Goal: Information Seeking & Learning: Learn about a topic

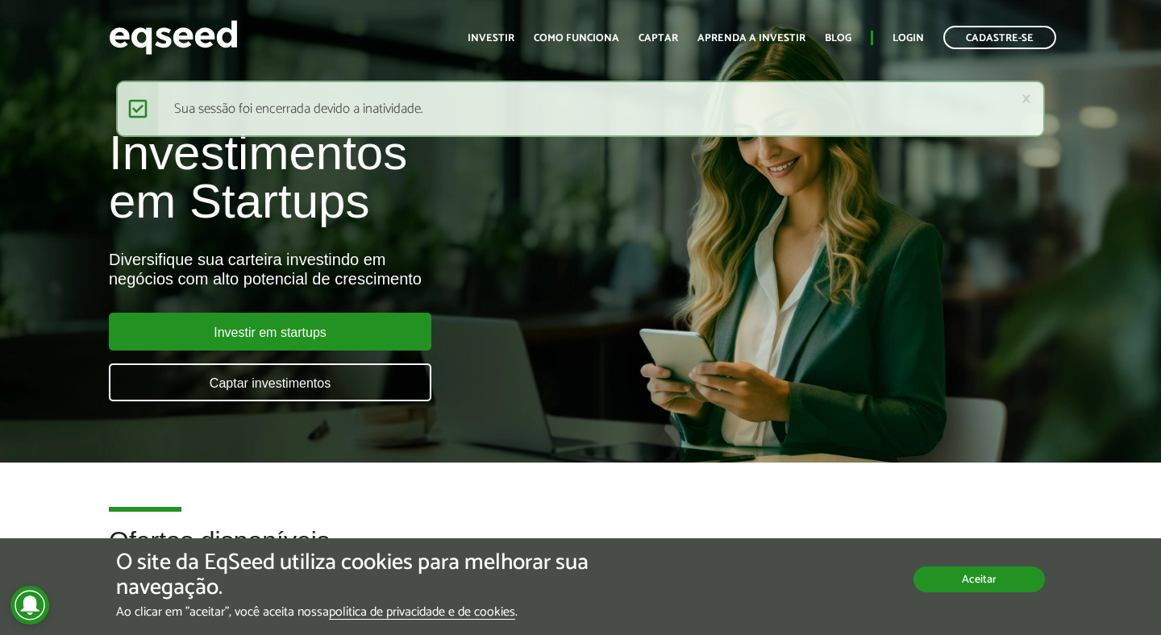
click at [981, 584] on button "Aceitar" at bounding box center [979, 580] width 131 height 26
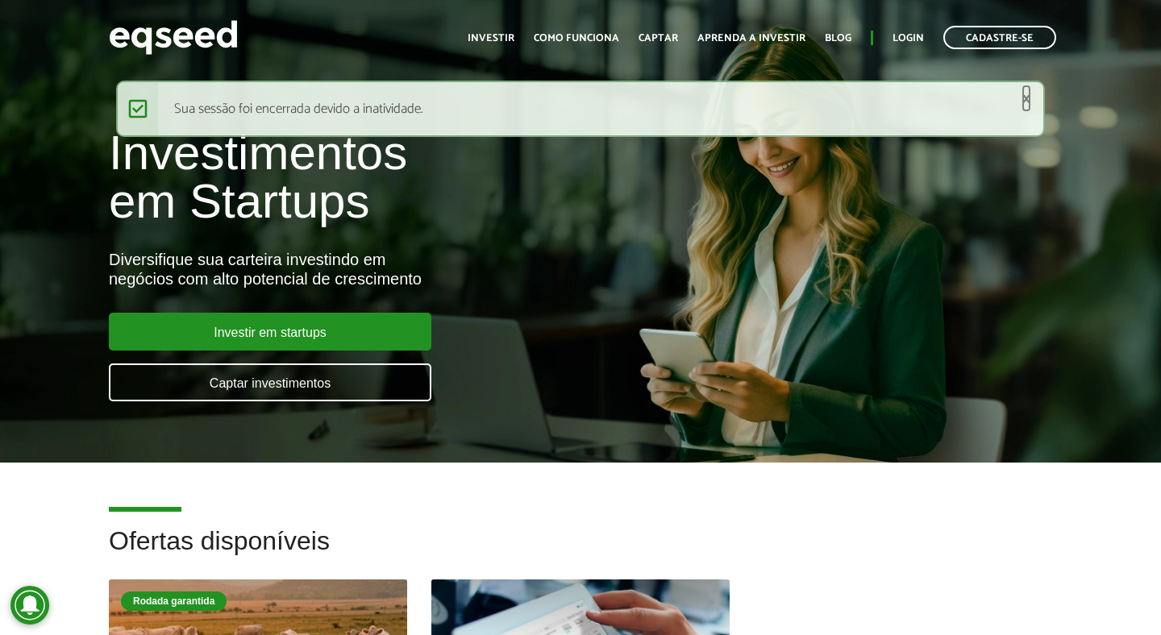
click at [1024, 102] on link "×" at bounding box center [1027, 98] width 10 height 17
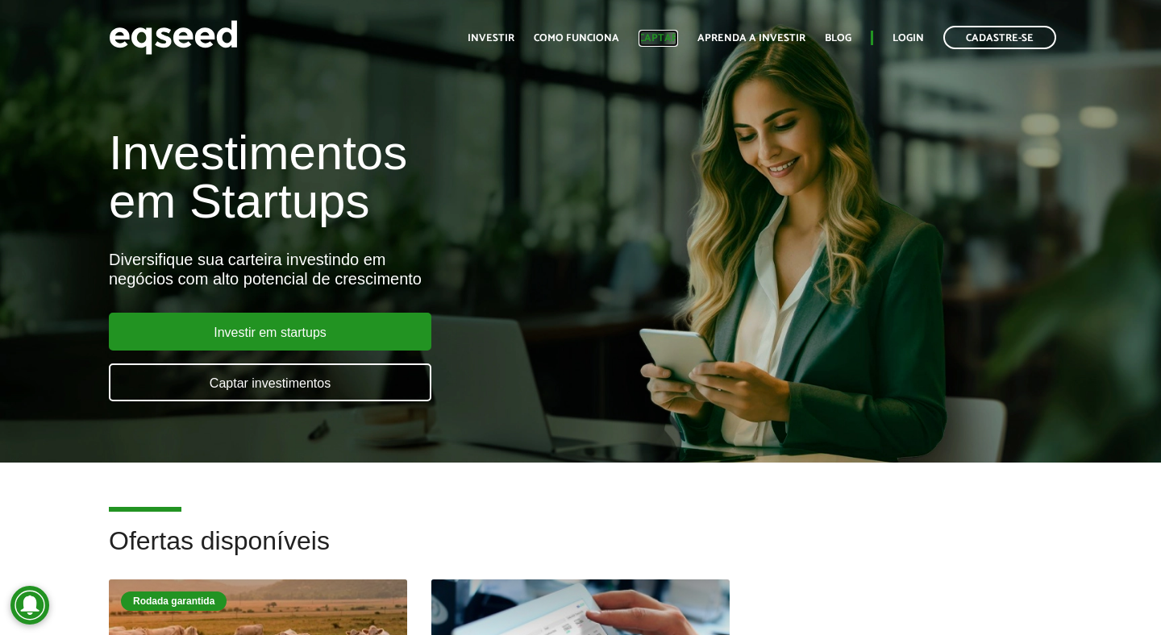
click at [669, 38] on link "Captar" at bounding box center [659, 38] width 40 height 10
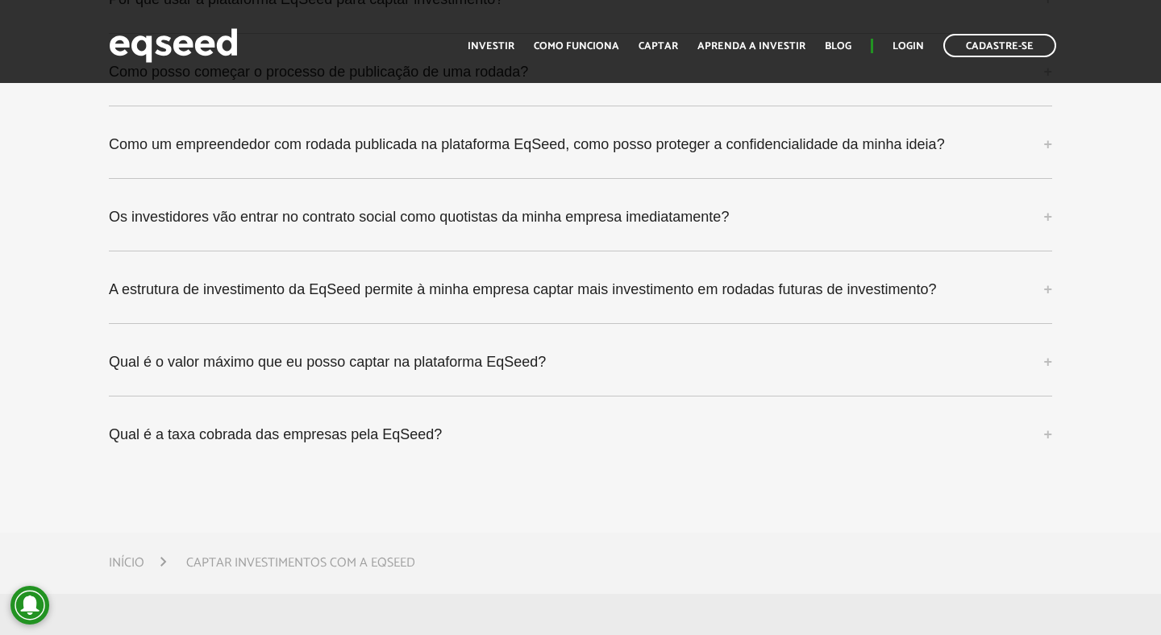
scroll to position [4903, 0]
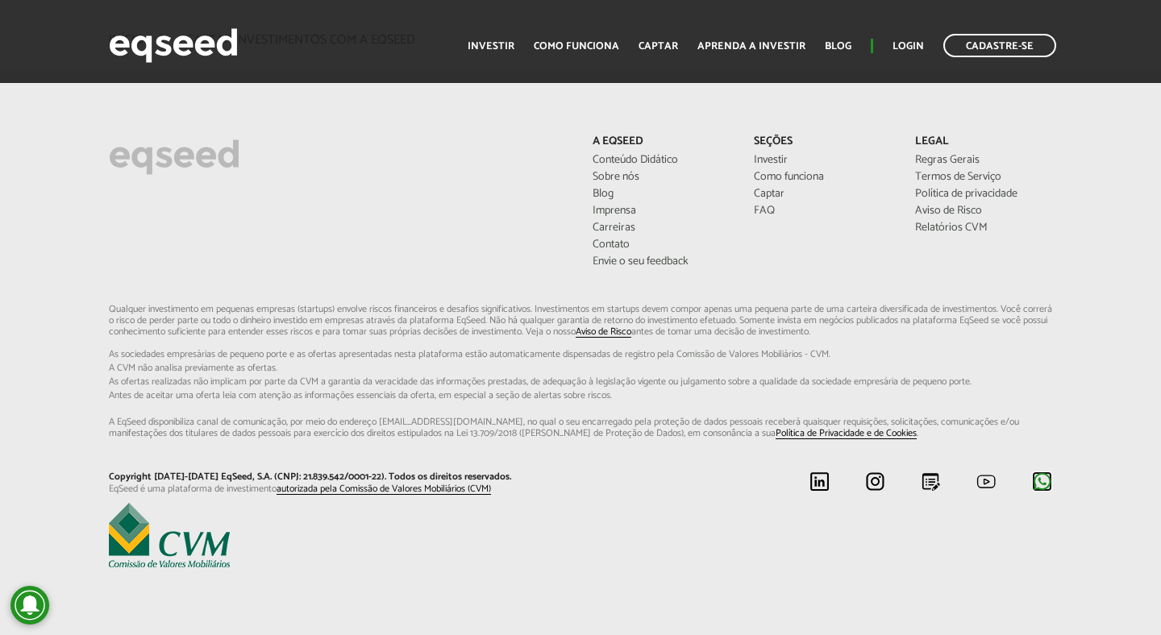
click at [1041, 489] on img at bounding box center [1042, 482] width 20 height 20
